Goal: Task Accomplishment & Management: Use online tool/utility

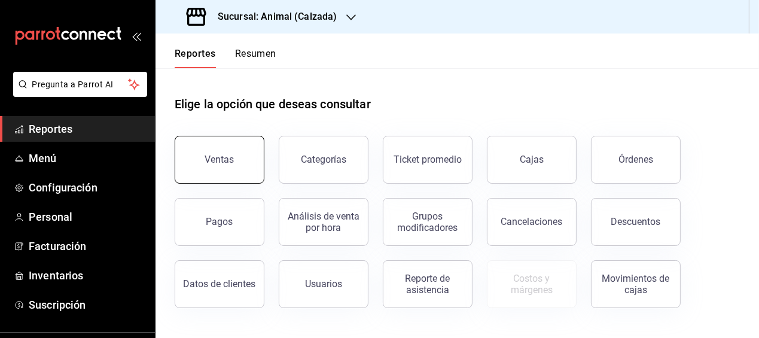
click at [245, 148] on button "Ventas" at bounding box center [220, 160] width 90 height 48
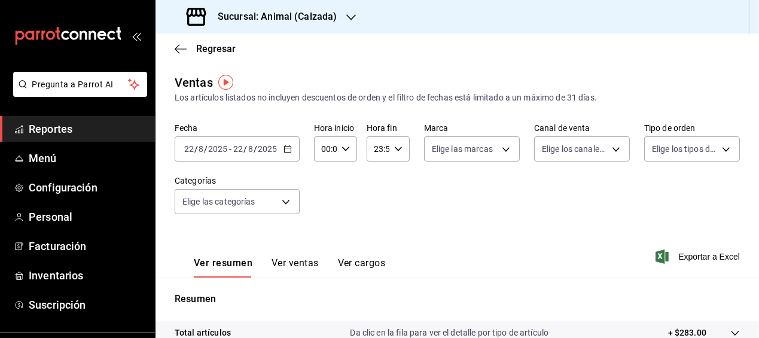
click at [288, 147] on icon "button" at bounding box center [288, 149] width 8 height 8
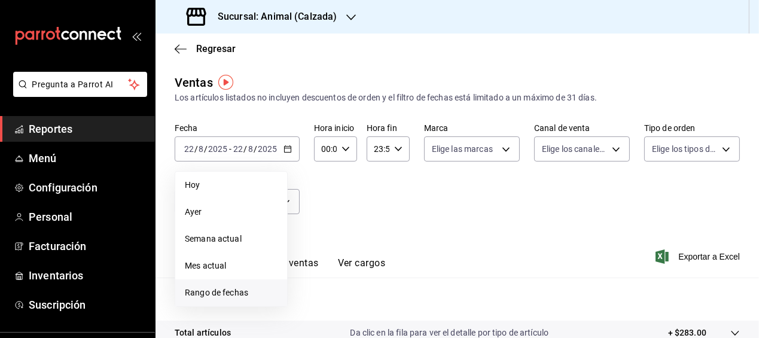
click at [224, 291] on span "Rango de fechas" at bounding box center [231, 293] width 93 height 13
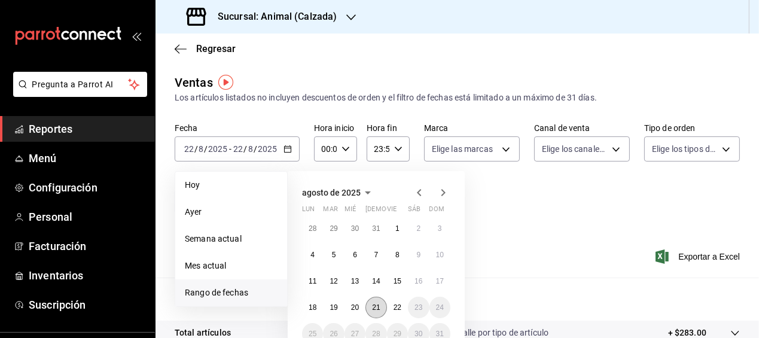
click at [376, 306] on abbr "21" at bounding box center [376, 307] width 8 height 8
click at [398, 306] on abbr "22" at bounding box center [398, 307] width 8 height 8
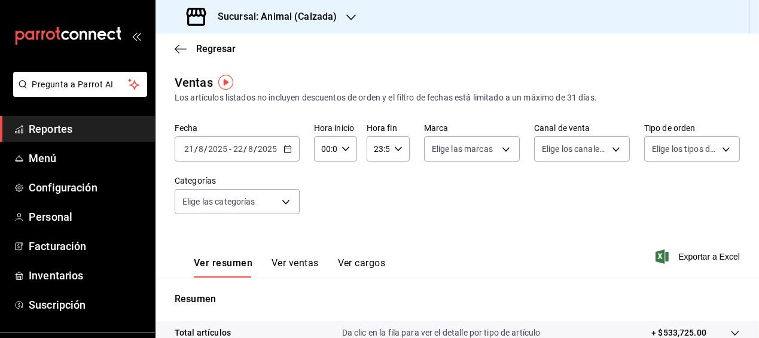
click at [343, 151] on icon "button" at bounding box center [346, 149] width 8 height 8
click at [324, 168] on span "05" at bounding box center [323, 169] width 2 height 10
type input "05:00"
click at [343, 179] on span "00" at bounding box center [344, 180] width 2 height 10
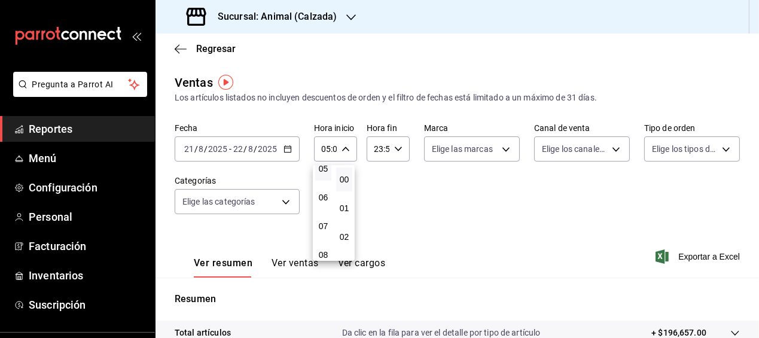
click at [394, 145] on div at bounding box center [379, 169] width 759 height 338
click at [394, 145] on icon "button" at bounding box center [398, 149] width 8 height 8
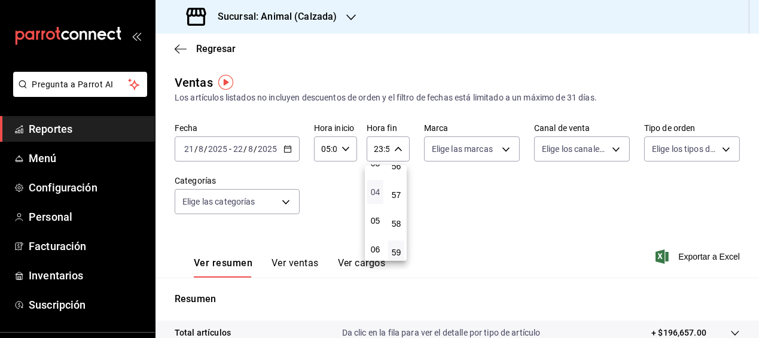
scroll to position [105, 0]
click at [376, 223] on button "05" at bounding box center [375, 218] width 16 height 24
click at [395, 178] on span "00" at bounding box center [396, 180] width 2 height 10
type input "05:00"
click at [601, 208] on div at bounding box center [379, 169] width 759 height 338
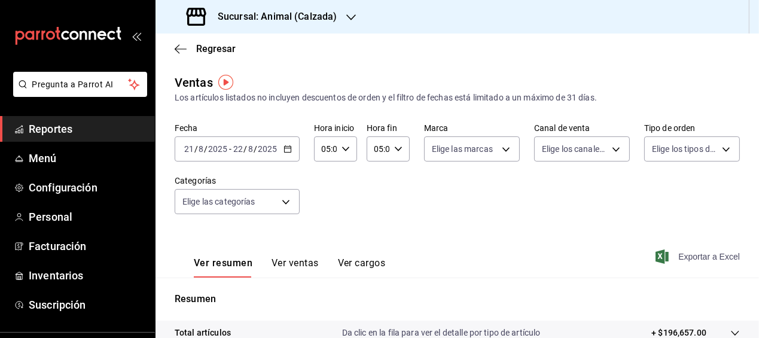
click at [681, 257] on span "Exportar a Excel" at bounding box center [699, 256] width 82 height 14
click at [190, 47] on span "Regresar" at bounding box center [205, 48] width 61 height 11
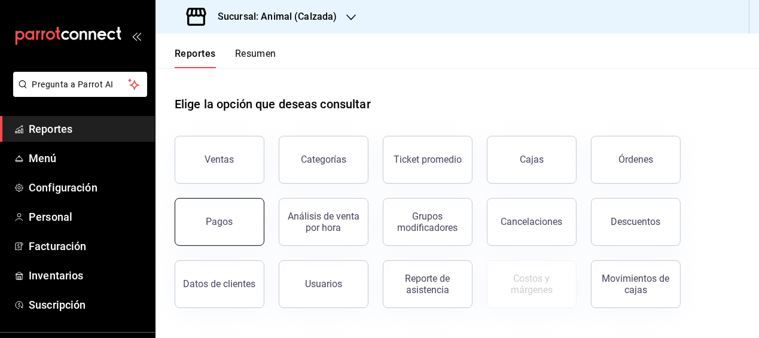
click at [218, 220] on div "Pagos" at bounding box center [219, 221] width 27 height 11
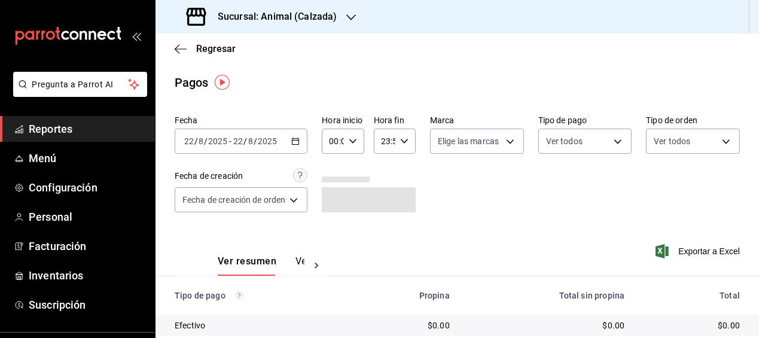
click at [295, 139] on icon "button" at bounding box center [295, 141] width 8 height 8
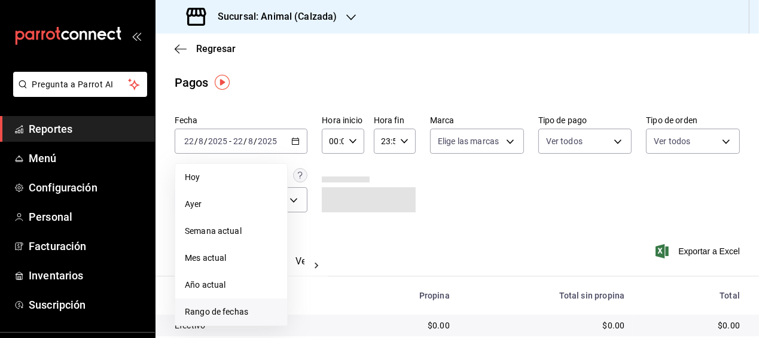
click at [230, 307] on span "Rango de fechas" at bounding box center [231, 312] width 93 height 13
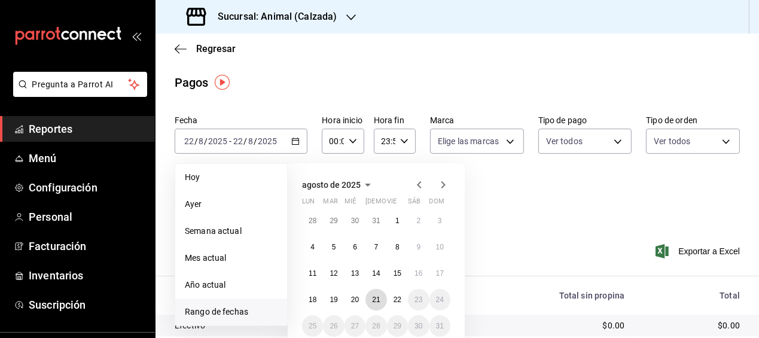
click at [377, 303] on abbr "21" at bounding box center [376, 299] width 8 height 8
click at [395, 305] on button "22" at bounding box center [397, 300] width 21 height 22
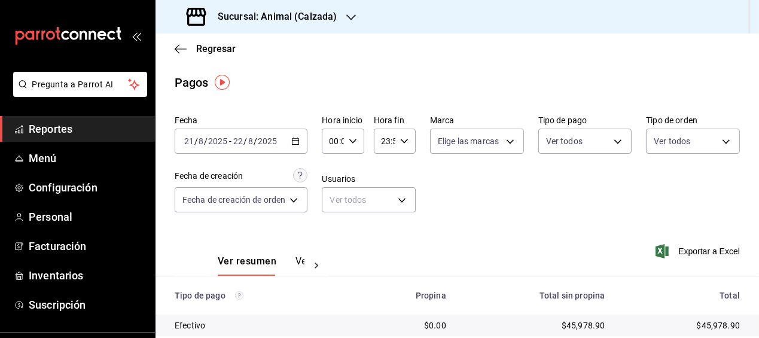
click at [353, 138] on icon "button" at bounding box center [353, 141] width 8 height 8
click at [334, 193] on span "05" at bounding box center [333, 193] width 1 height 10
type input "05:00"
click at [353, 175] on span "00" at bounding box center [353, 172] width 1 height 10
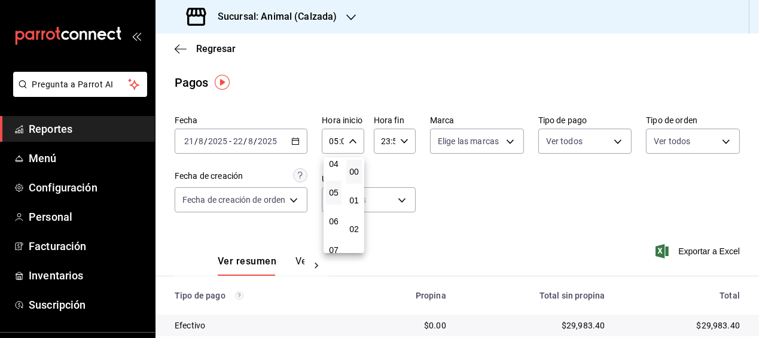
click at [401, 140] on div at bounding box center [379, 169] width 759 height 338
click at [401, 140] on icon "button" at bounding box center [404, 141] width 8 height 8
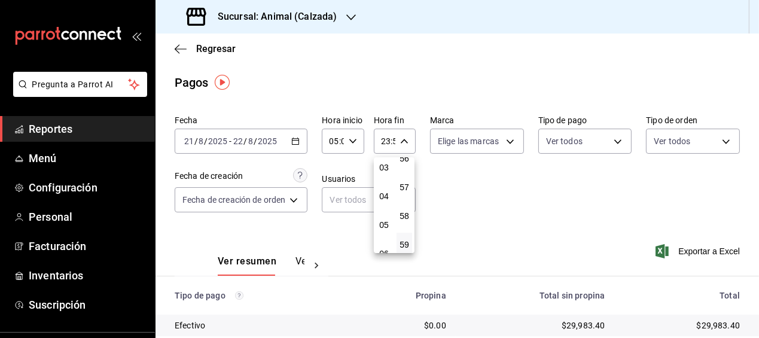
scroll to position [91, 0]
click at [383, 225] on span "05" at bounding box center [383, 225] width 1 height 10
click at [404, 171] on span "00" at bounding box center [404, 172] width 1 height 10
type input "05:00"
click at [473, 187] on div at bounding box center [379, 169] width 759 height 338
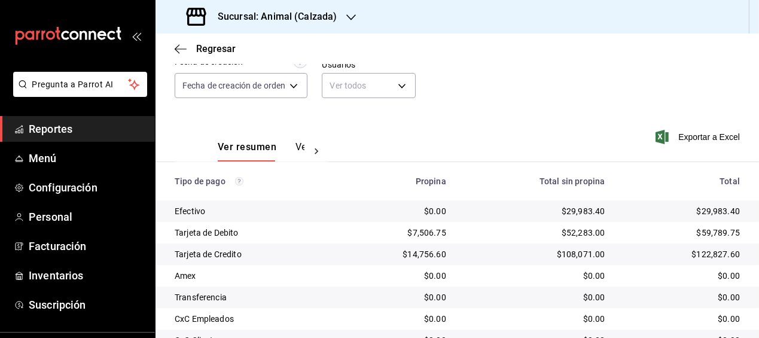
scroll to position [115, 0]
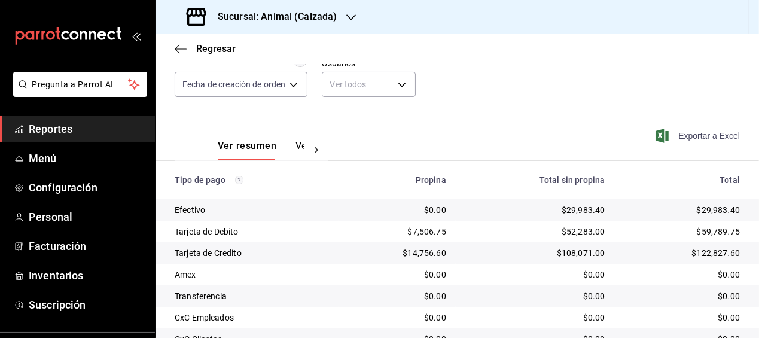
click at [686, 133] on span "Exportar a Excel" at bounding box center [699, 136] width 82 height 14
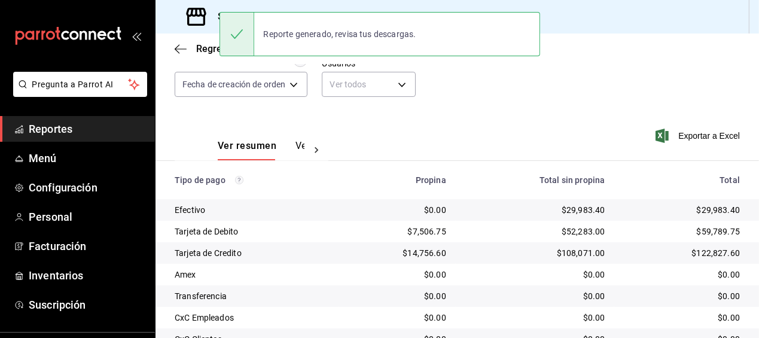
click at [422, 117] on div "Ver resumen Ver pagos Exportar a Excel" at bounding box center [458, 142] width 604 height 63
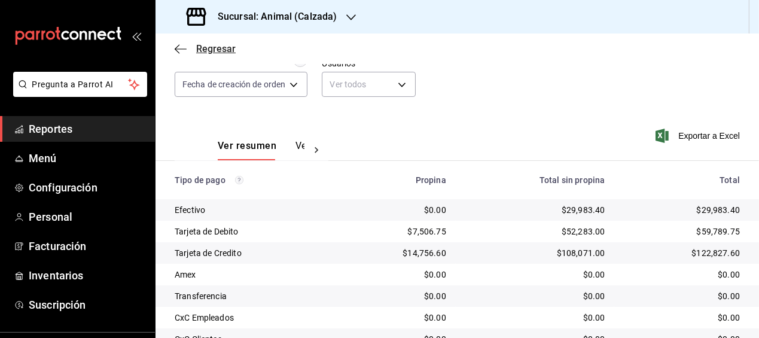
click at [189, 44] on span "Regresar" at bounding box center [205, 48] width 61 height 11
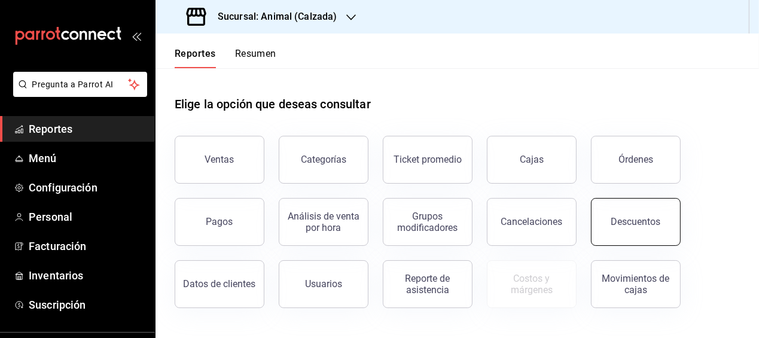
click at [617, 225] on div "Descuentos" at bounding box center [636, 221] width 50 height 11
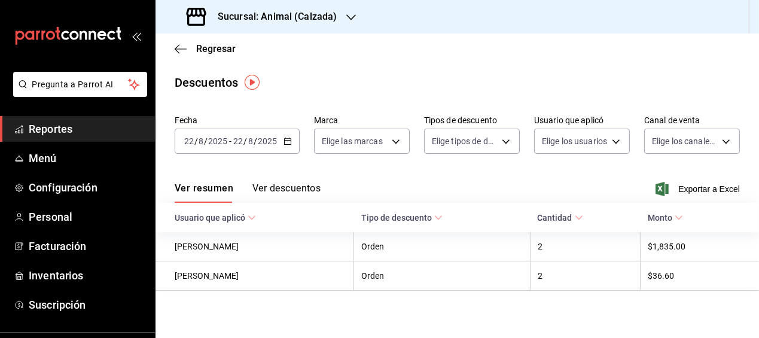
click at [286, 139] on icon "button" at bounding box center [288, 141] width 8 height 8
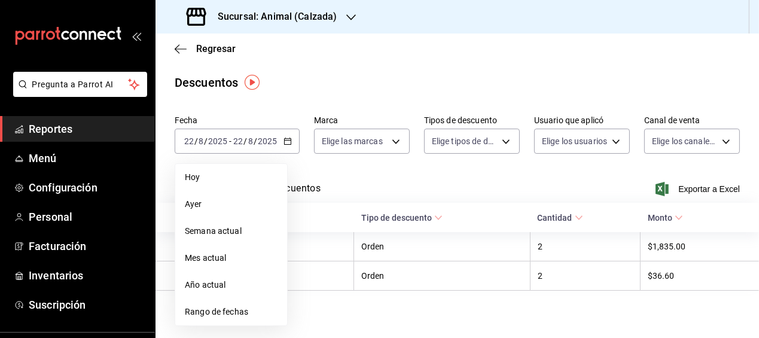
click at [231, 311] on span "Rango de fechas" at bounding box center [231, 312] width 93 height 13
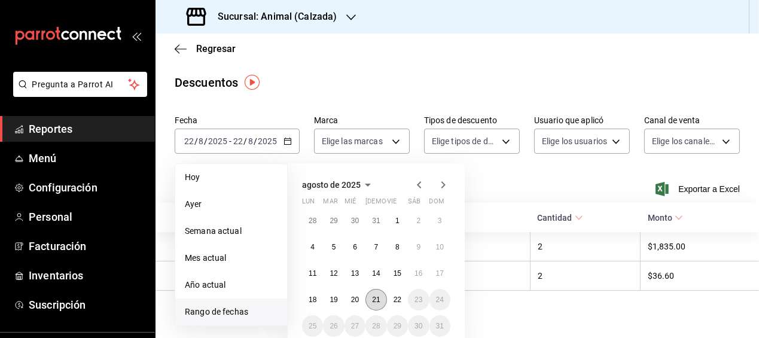
click at [376, 296] on abbr "21" at bounding box center [376, 299] width 8 height 8
click at [392, 298] on button "22" at bounding box center [397, 300] width 21 height 22
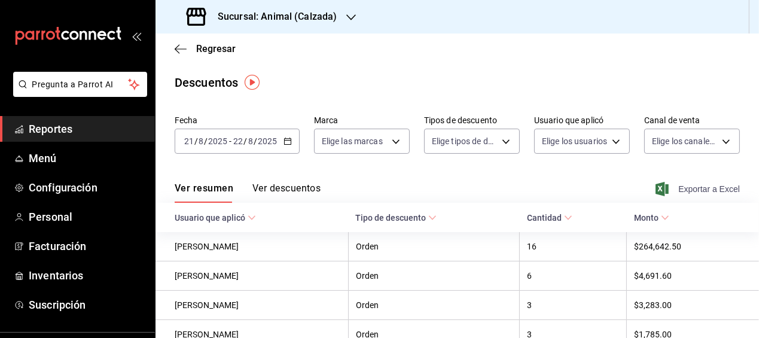
click at [679, 190] on span "Exportar a Excel" at bounding box center [699, 189] width 82 height 14
